Goal: Understand process/instructions

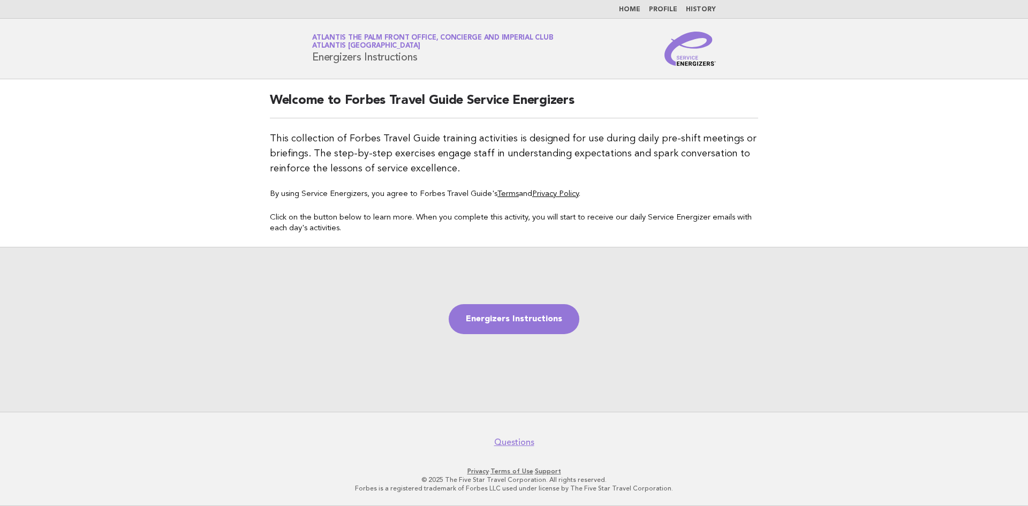
click at [634, 11] on link "Home" at bounding box center [629, 9] width 21 height 6
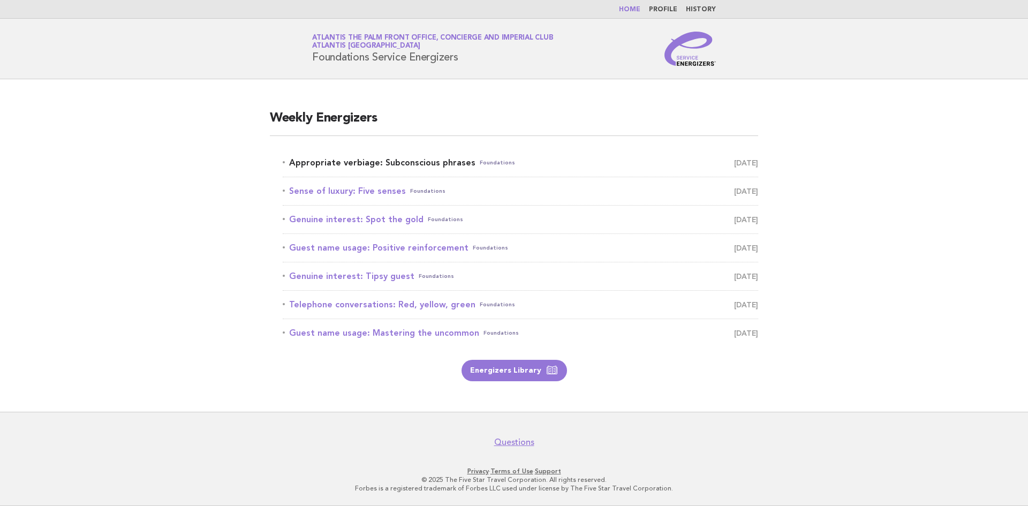
click at [370, 163] on link "Appropriate verbiage: Subconscious phrases Foundations September 10" at bounding box center [521, 162] width 476 height 15
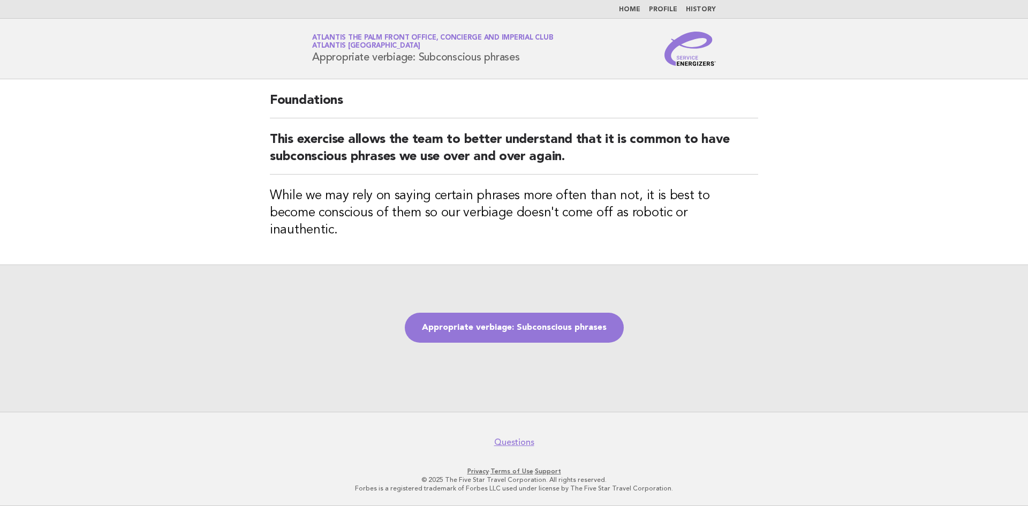
drag, startPoint x: 313, startPoint y: 57, endPoint x: 532, endPoint y: 64, distance: 219.2
click at [532, 64] on div "Service Energizers Atlantis The Palm Front Office, Concierge and Imperial Club …" at bounding box center [514, 49] width 434 height 34
copy h1 "Appropriate verbiage: Subconscious phrases"
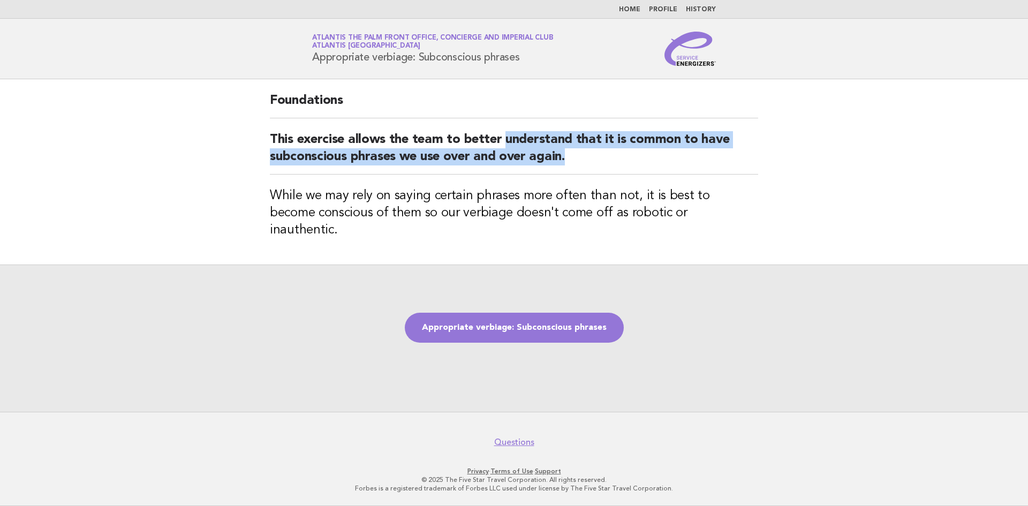
drag, startPoint x: 505, startPoint y: 139, endPoint x: 573, endPoint y: 157, distance: 70.8
click at [573, 157] on h2 "This exercise allows the team to better understand that it is common to have su…" at bounding box center [514, 152] width 489 height 43
copy h2 "understand that it is common to have subconscious phrases we use over and over …"
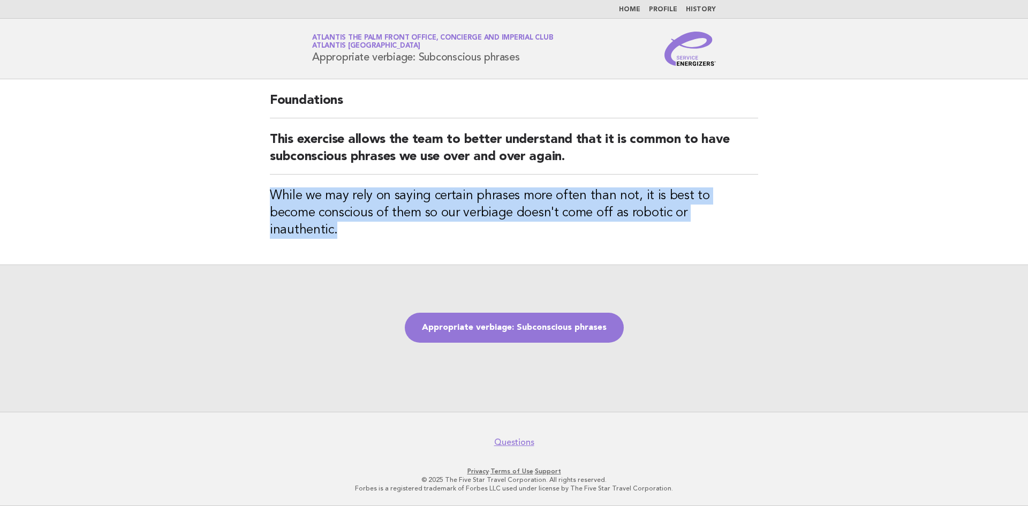
drag, startPoint x: 273, startPoint y: 196, endPoint x: 704, endPoint y: 216, distance: 431.1
click at [704, 216] on h3 "While we may rely on saying certain phrases more often than not, it is best to …" at bounding box center [514, 212] width 489 height 51
copy h3 "While we may rely on saying certain phrases more often than not, it is best to …"
click at [570, 328] on link "Appropriate verbiage: Subconscious phrases" at bounding box center [514, 328] width 219 height 30
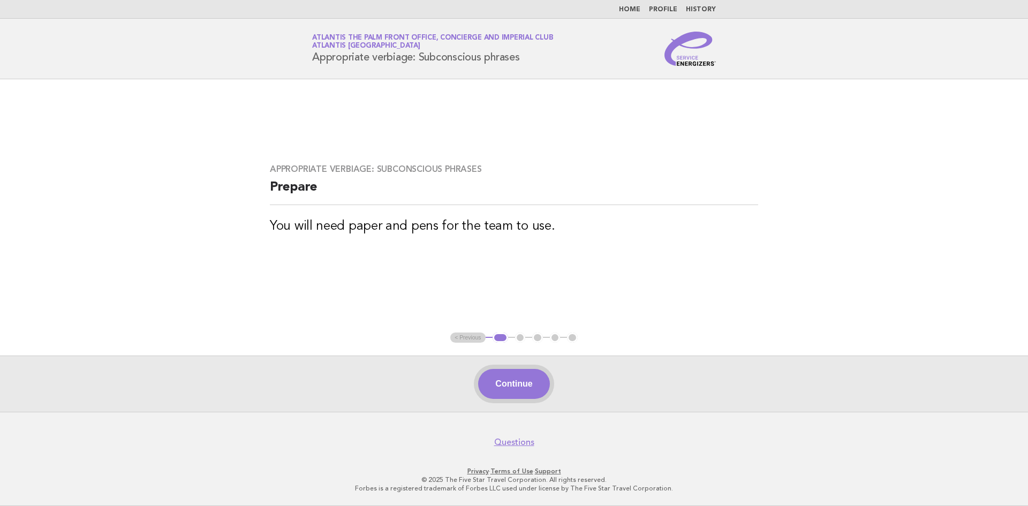
click at [494, 376] on button "Continue" at bounding box center [513, 384] width 71 height 30
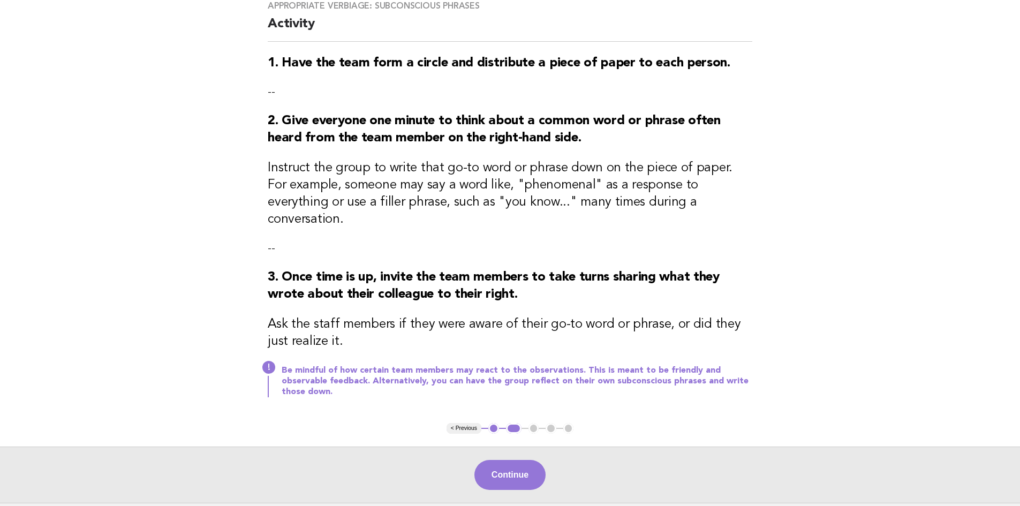
scroll to position [157, 0]
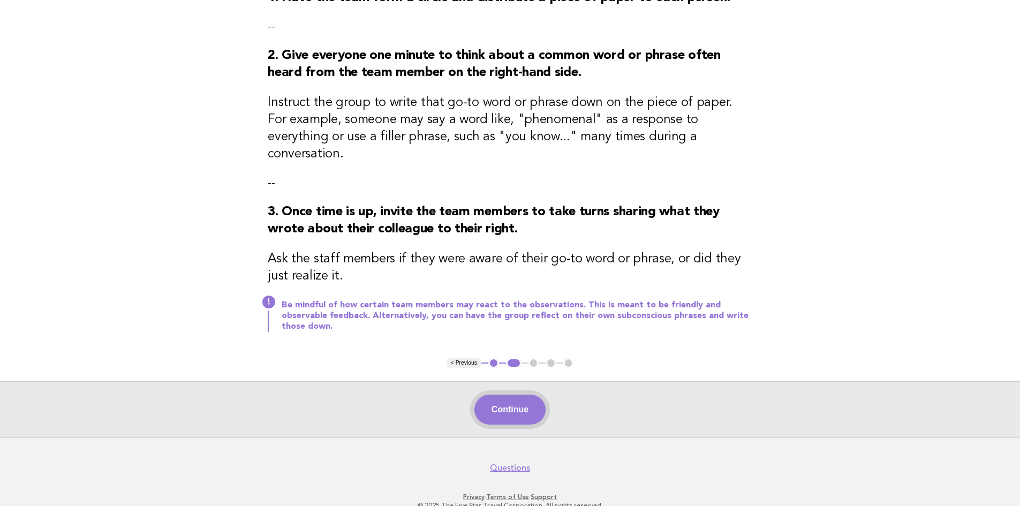
click at [525, 395] on button "Continue" at bounding box center [510, 410] width 71 height 30
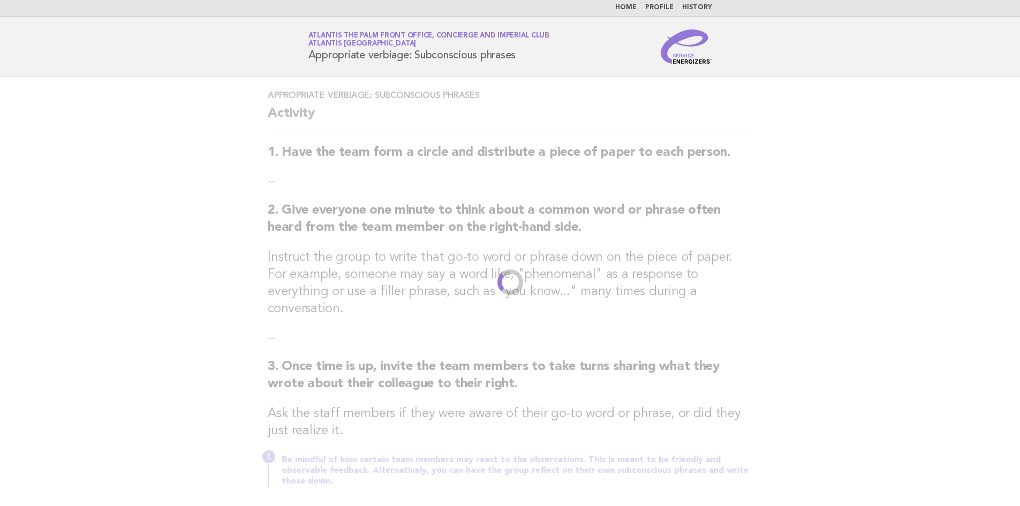
scroll to position [0, 0]
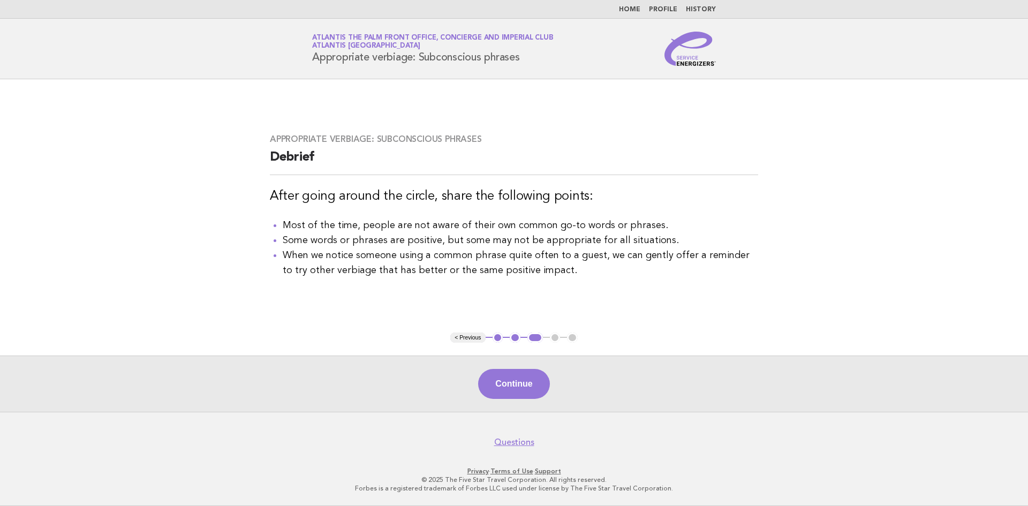
click at [271, 228] on ul "Most of the time, people are not aware of their own common go-to words or phras…" at bounding box center [514, 248] width 489 height 60
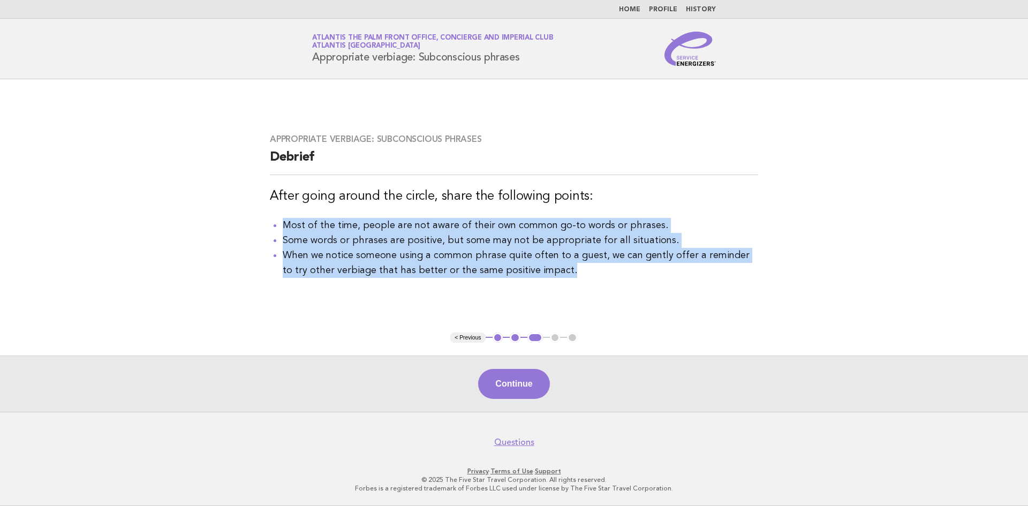
drag, startPoint x: 270, startPoint y: 226, endPoint x: 560, endPoint y: 281, distance: 294.9
click at [560, 281] on div "Appropriate verbiage: Subconscious phrases Debrief After going around the circl…" at bounding box center [514, 206] width 514 height 170
copy ul "Most of the time, people are not aware of their own common go-to words or phras…"
click at [523, 384] on button "Continue" at bounding box center [513, 384] width 71 height 30
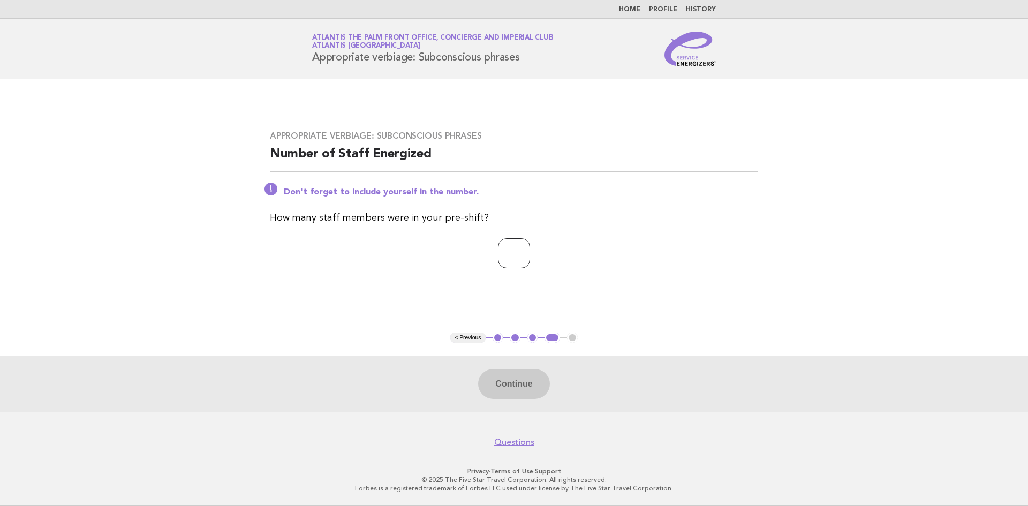
click at [498, 254] on input "number" at bounding box center [514, 253] width 32 height 30
type input "*"
click at [515, 378] on button "Continue" at bounding box center [513, 384] width 71 height 30
